Goal: Transaction & Acquisition: Subscribe to service/newsletter

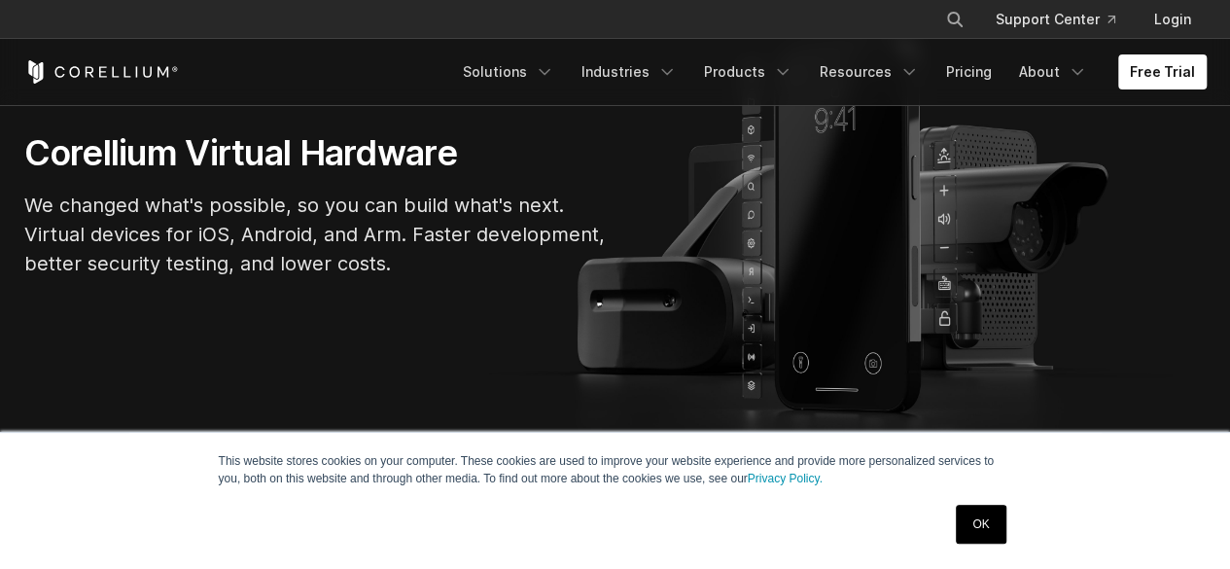
scroll to position [196, 0]
click at [1062, 318] on section "Corellium Virtual Hardware We changed what's possible, so you can build what's …" at bounding box center [615, 211] width 1230 height 495
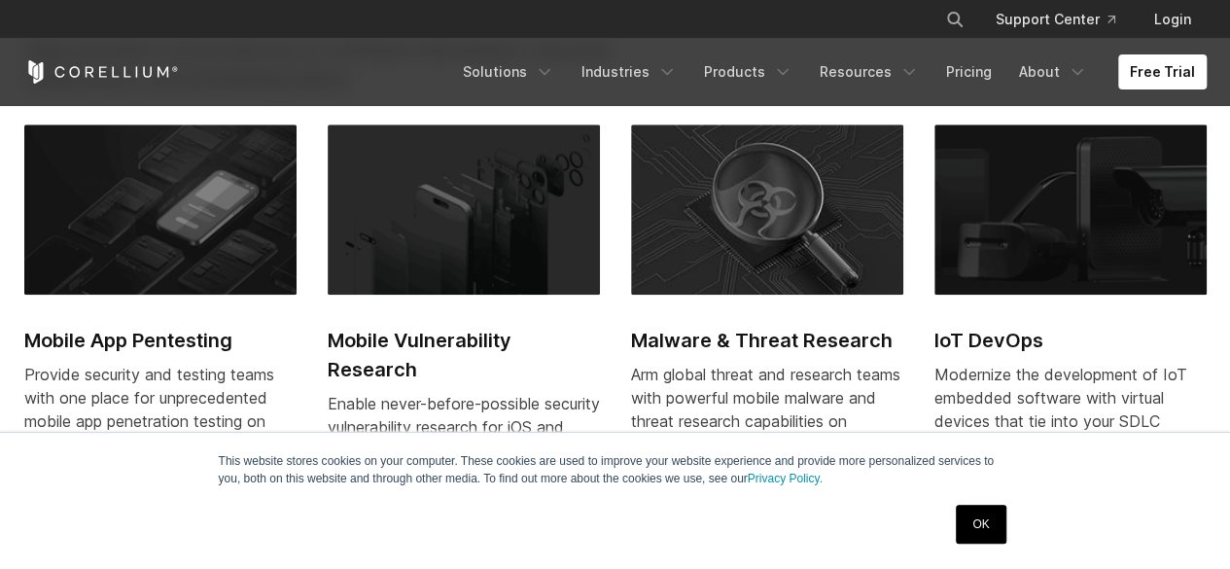
scroll to position [785, 0]
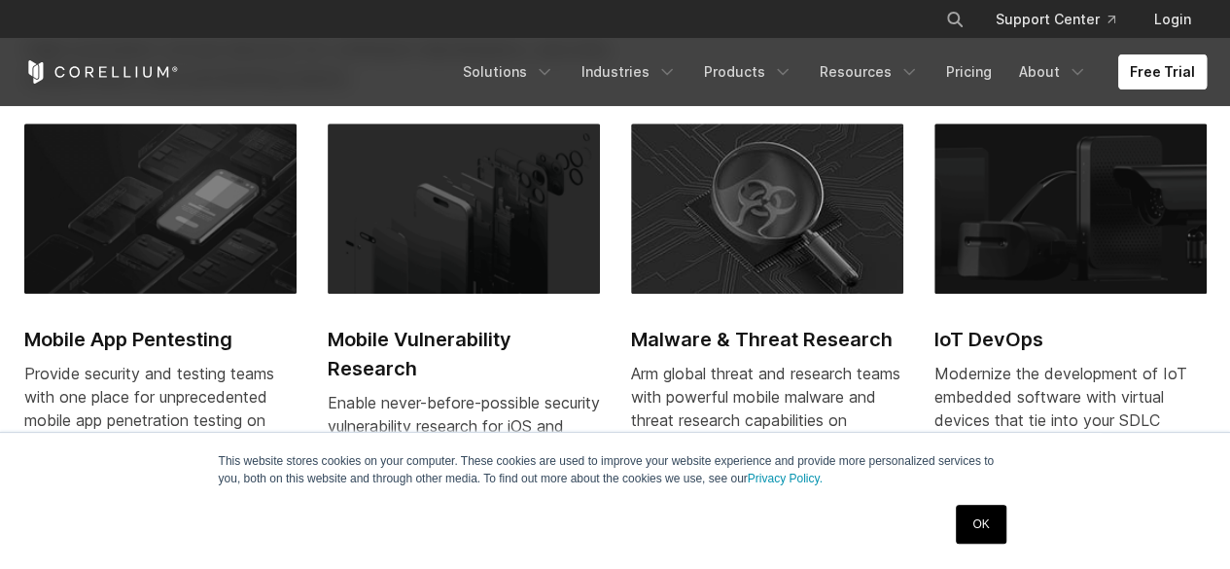
click at [1142, 73] on link "Free Trial" at bounding box center [1162, 71] width 88 height 35
